Goal: Find contact information: Find contact information

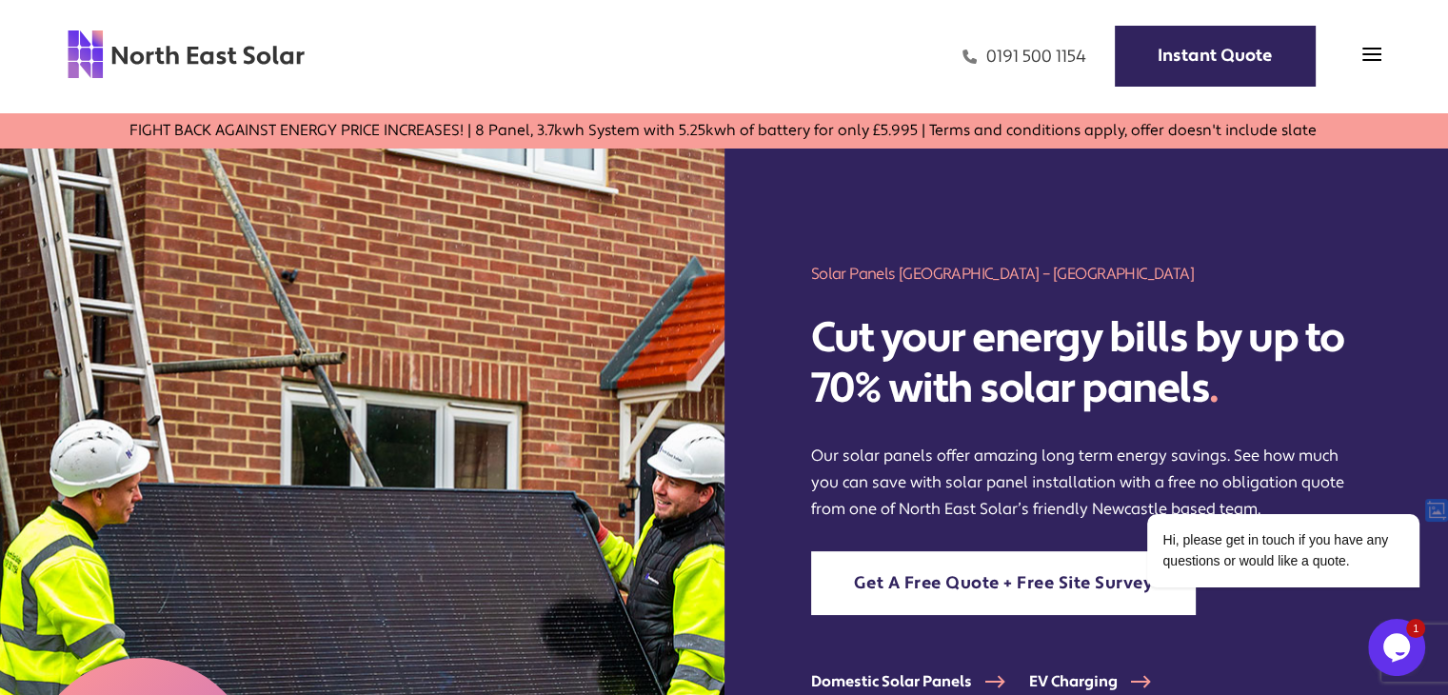
drag, startPoint x: 1083, startPoint y: 77, endPoint x: 986, endPoint y: 64, distance: 98.0
click at [986, 64] on div "0191 500 1154 Instant Quote" at bounding box center [844, 56] width 1076 height 55
copy link "0191 500 1154"
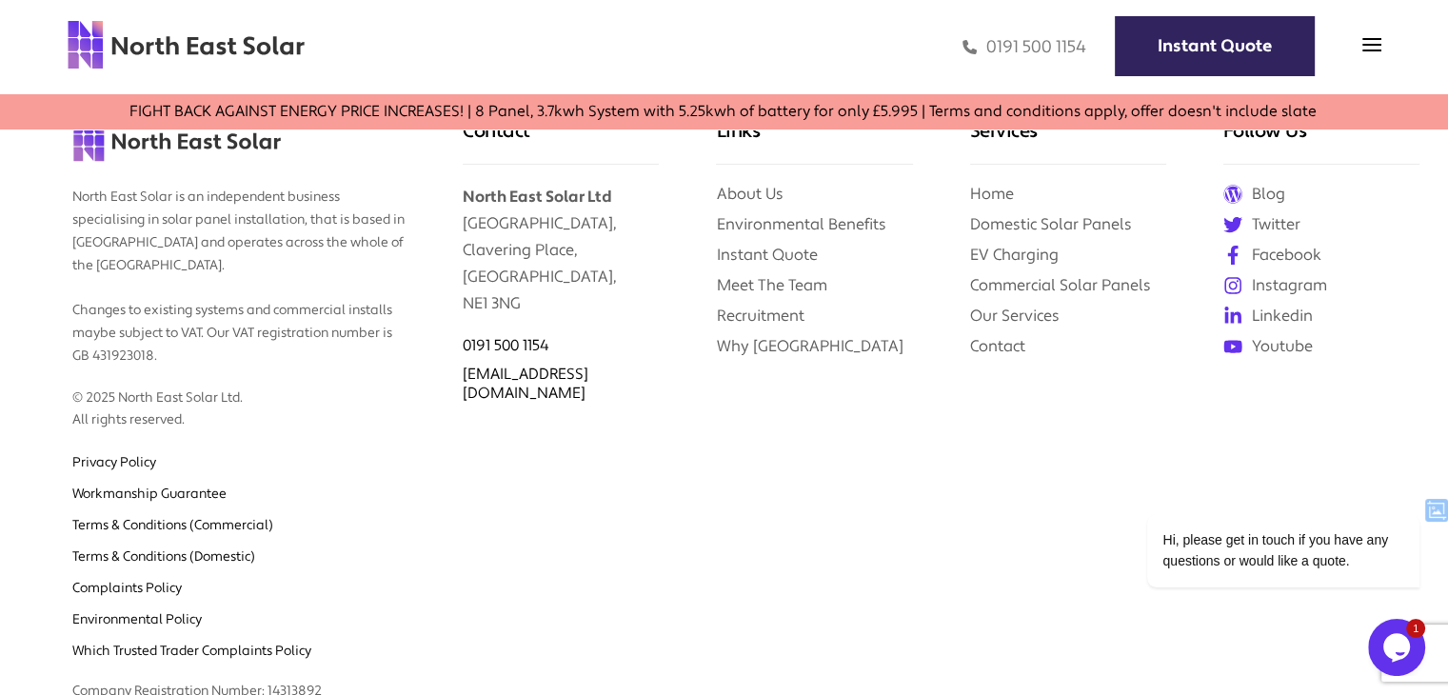
scroll to position [7973, 0]
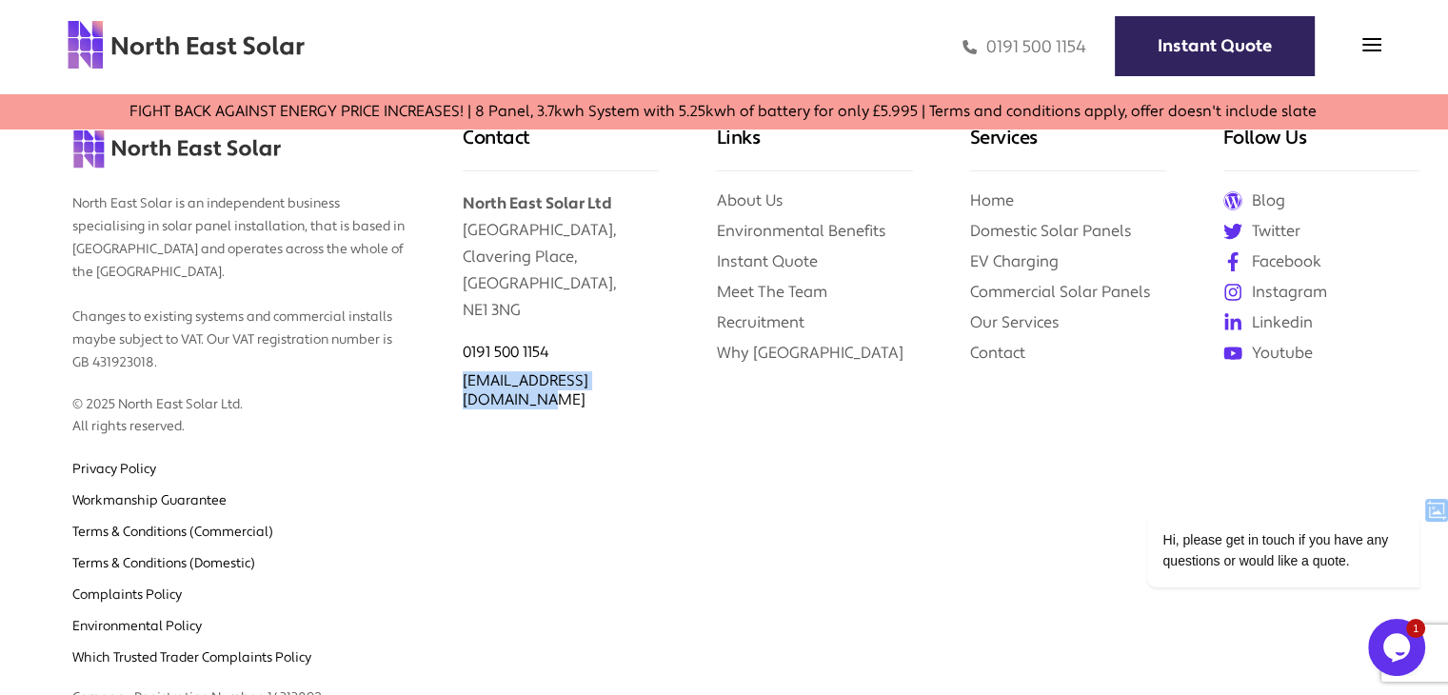
drag, startPoint x: 668, startPoint y: 347, endPoint x: 457, endPoint y: 355, distance: 211.4
click at [457, 355] on div "Contact North East Solar Ltd [GEOGRAPHIC_DATA] 0191 500 1154 [EMAIL_ADDRESS][DO…" at bounding box center [560, 394] width 253 height 652
copy link "[EMAIL_ADDRESS][DOMAIN_NAME]"
drag, startPoint x: 546, startPoint y: 267, endPoint x: 461, endPoint y: 281, distance: 86.7
click at [461, 281] on div "Contact North East Solar Ltd [GEOGRAPHIC_DATA] 0191 500 1154 [EMAIL_ADDRESS][DO…" at bounding box center [560, 394] width 253 height 652
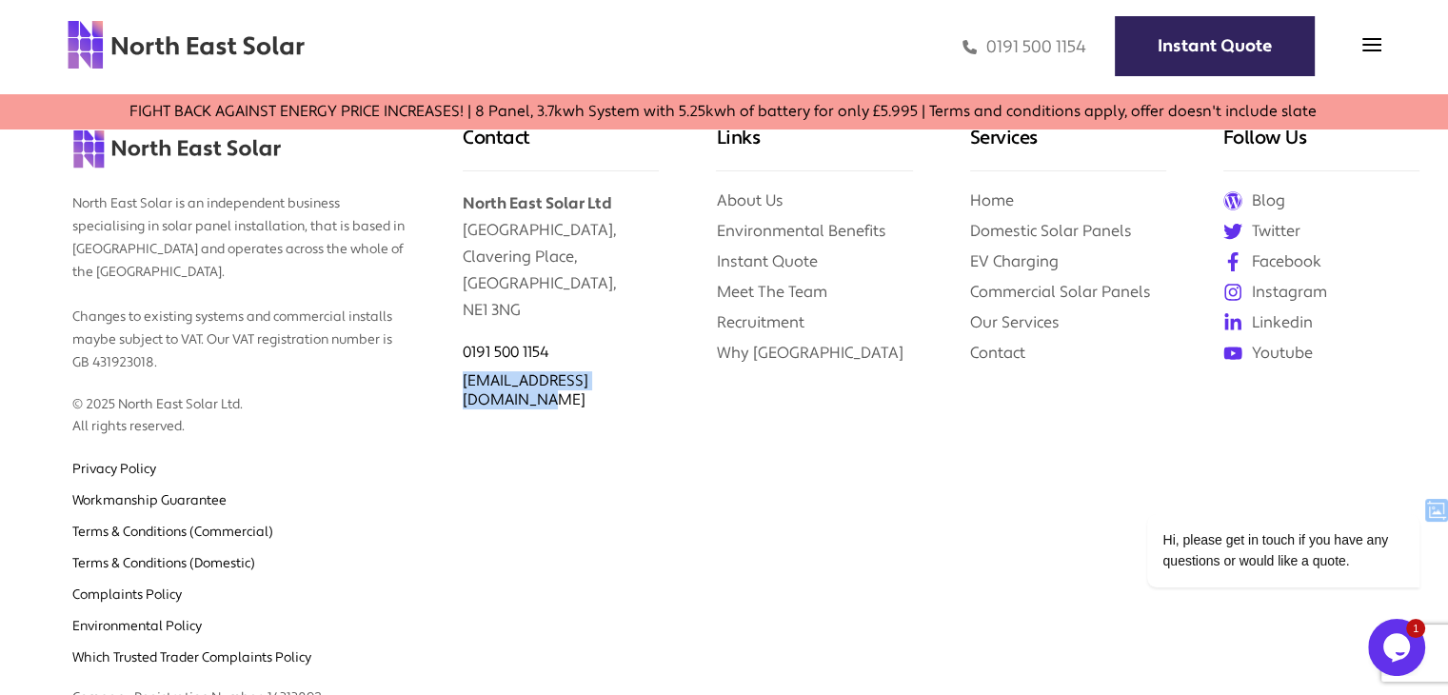
copy p "NE1 3NG"
